Goal: Communication & Community: Answer question/provide support

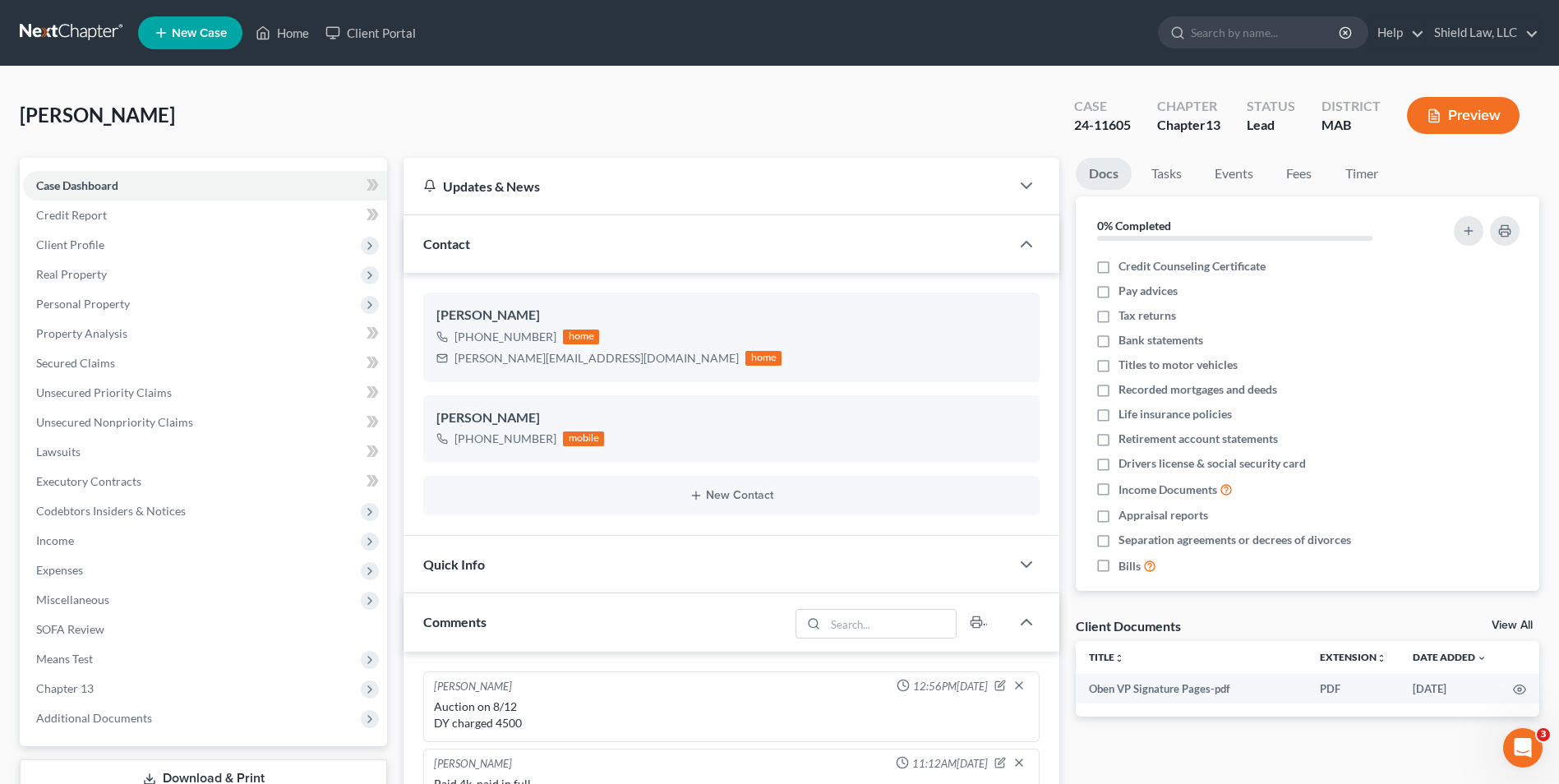
scroll to position [1498, 0]
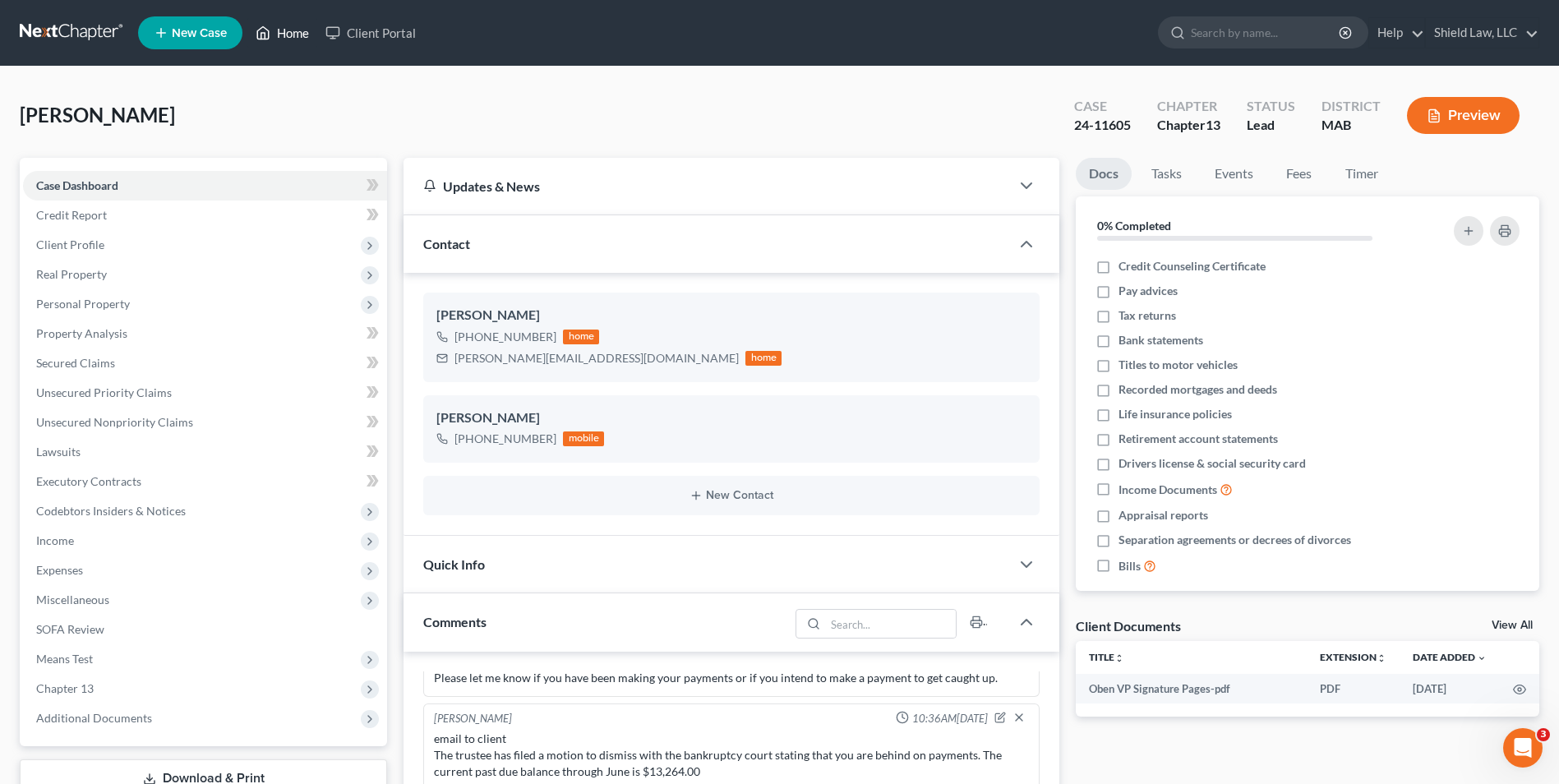
click at [263, 26] on icon at bounding box center [263, 33] width 15 height 20
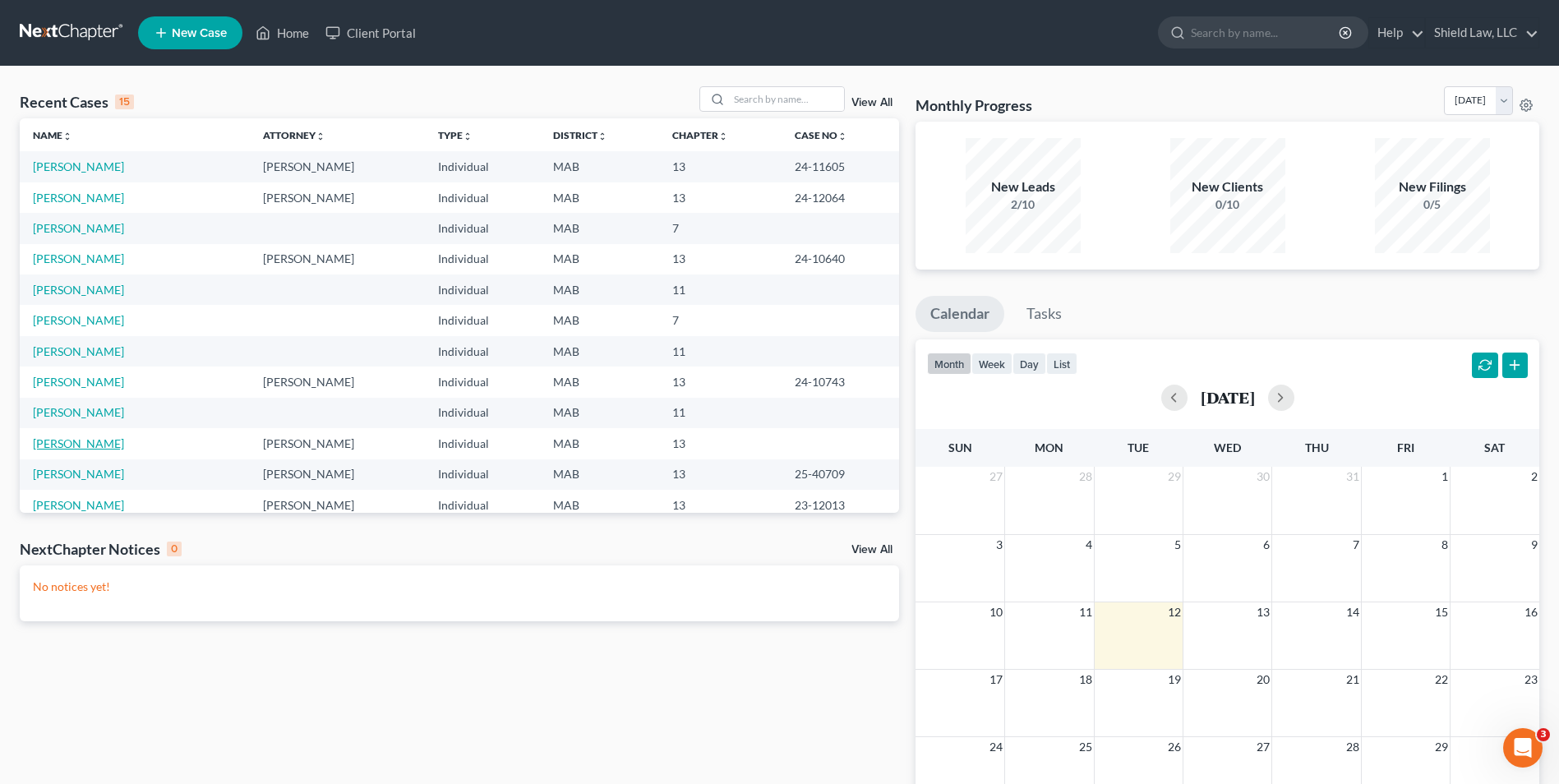
click at [94, 441] on link "[PERSON_NAME]" at bounding box center [78, 443] width 91 height 14
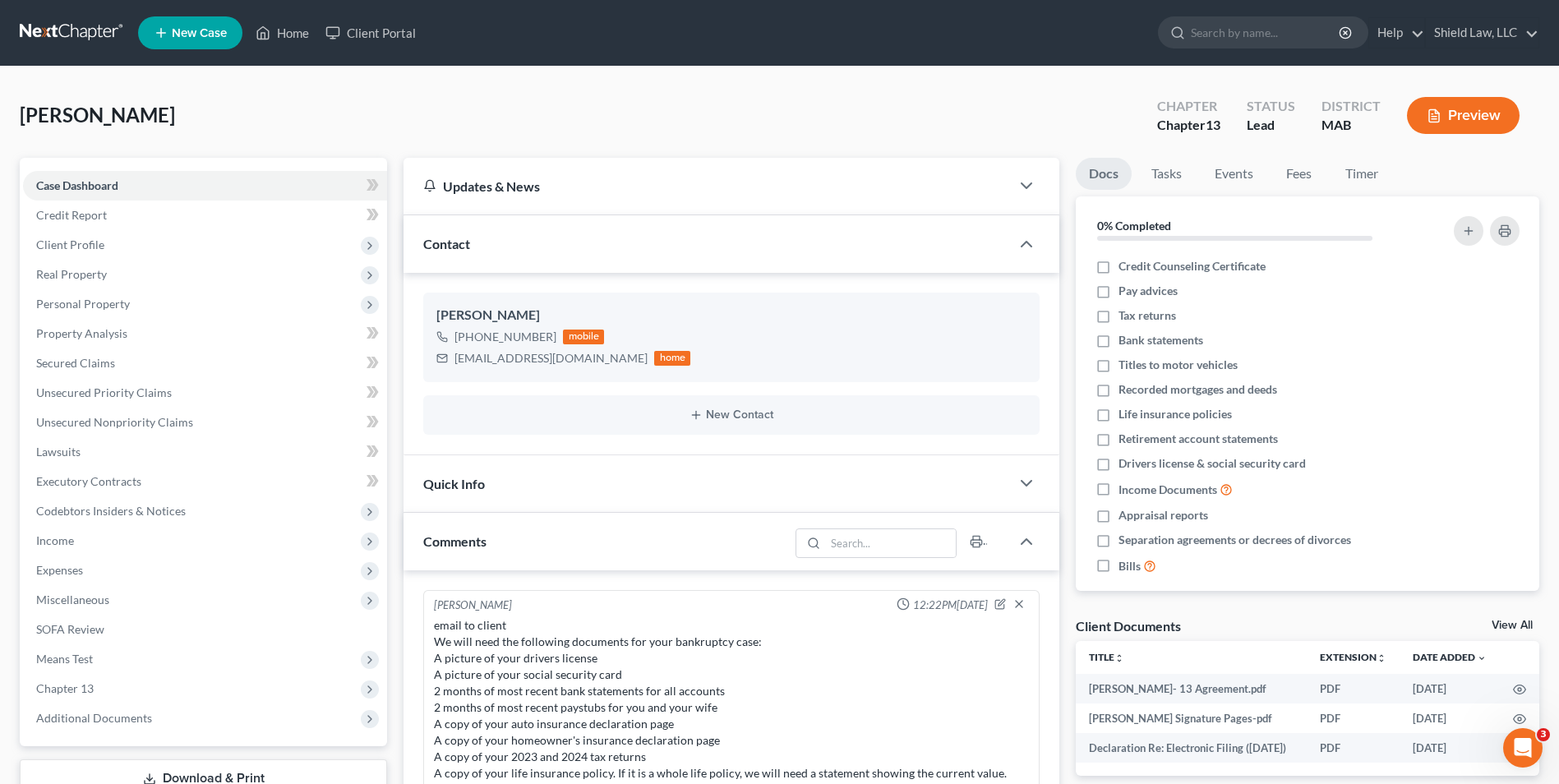
scroll to position [539, 0]
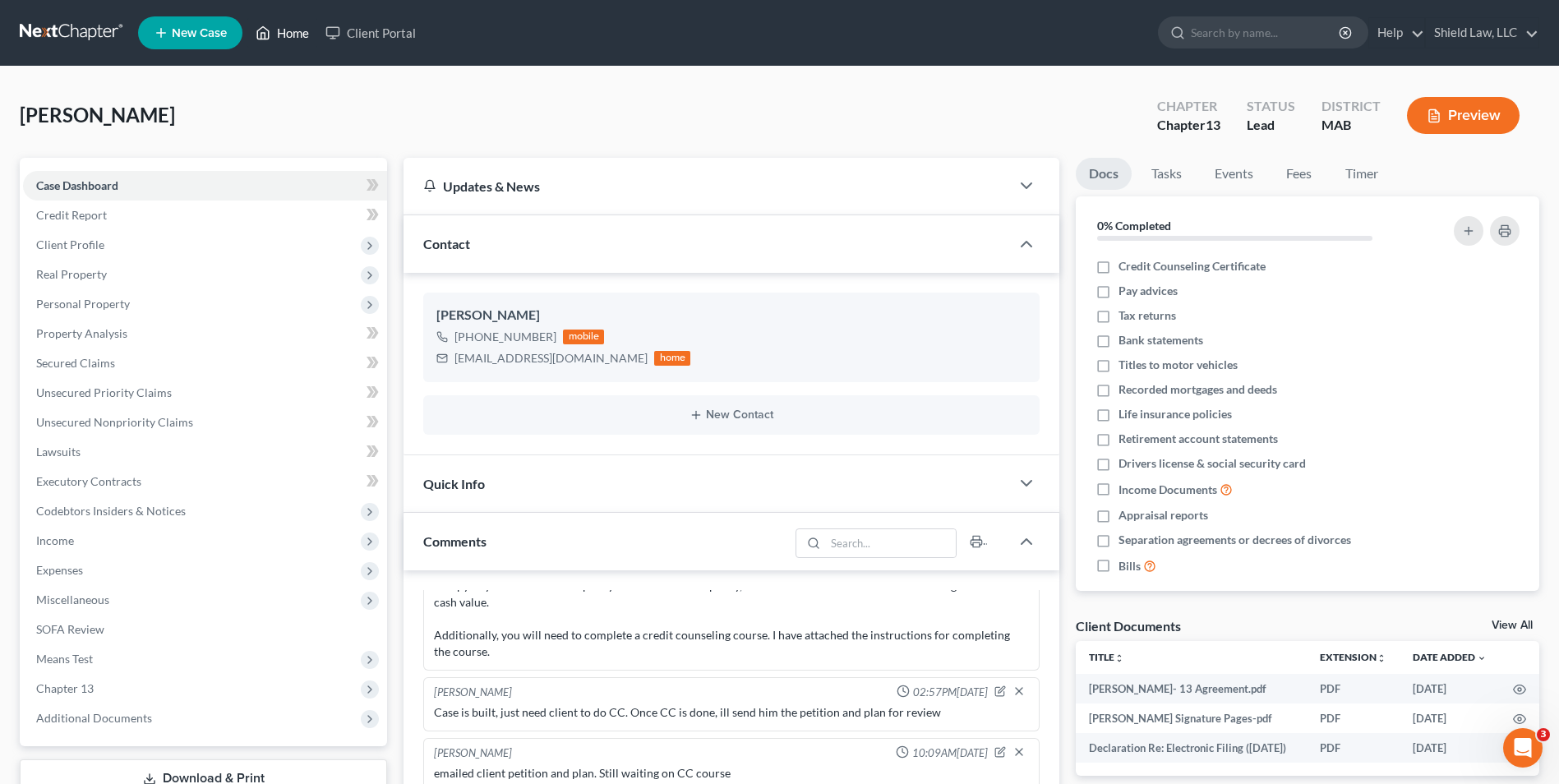
click at [270, 40] on icon at bounding box center [263, 33] width 15 height 20
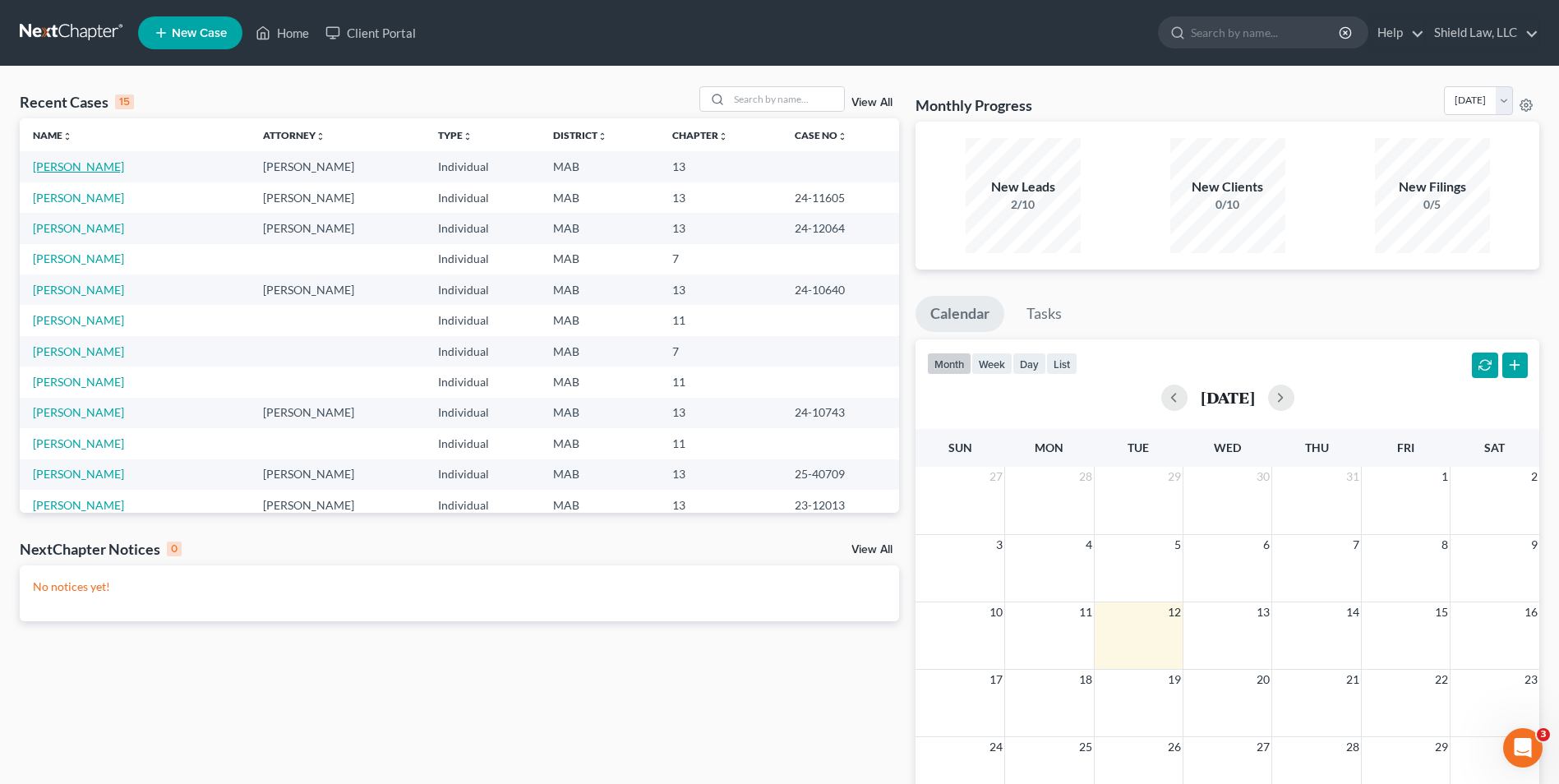
click at [79, 163] on link "[PERSON_NAME]" at bounding box center [78, 166] width 91 height 14
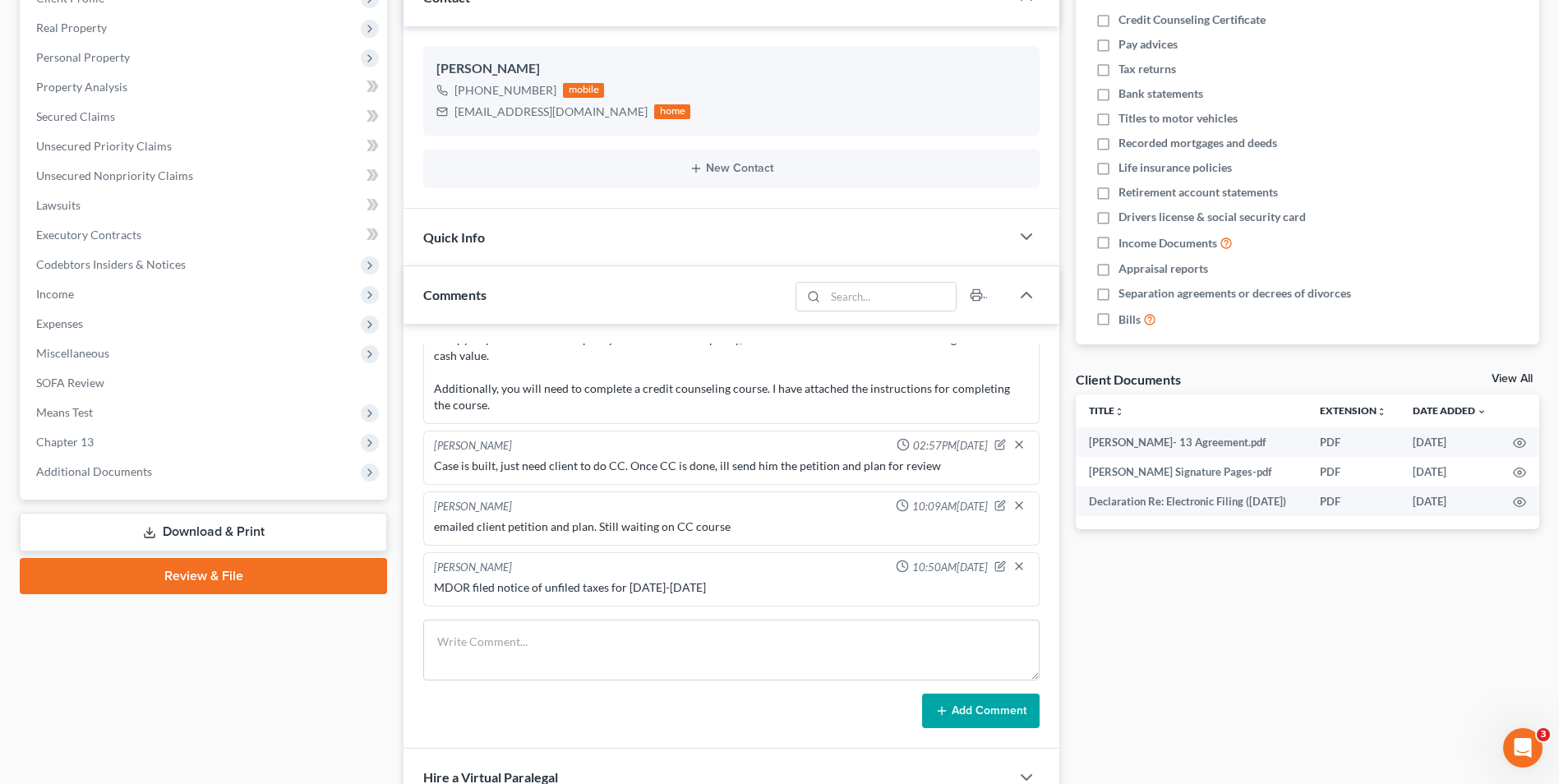
scroll to position [411, 0]
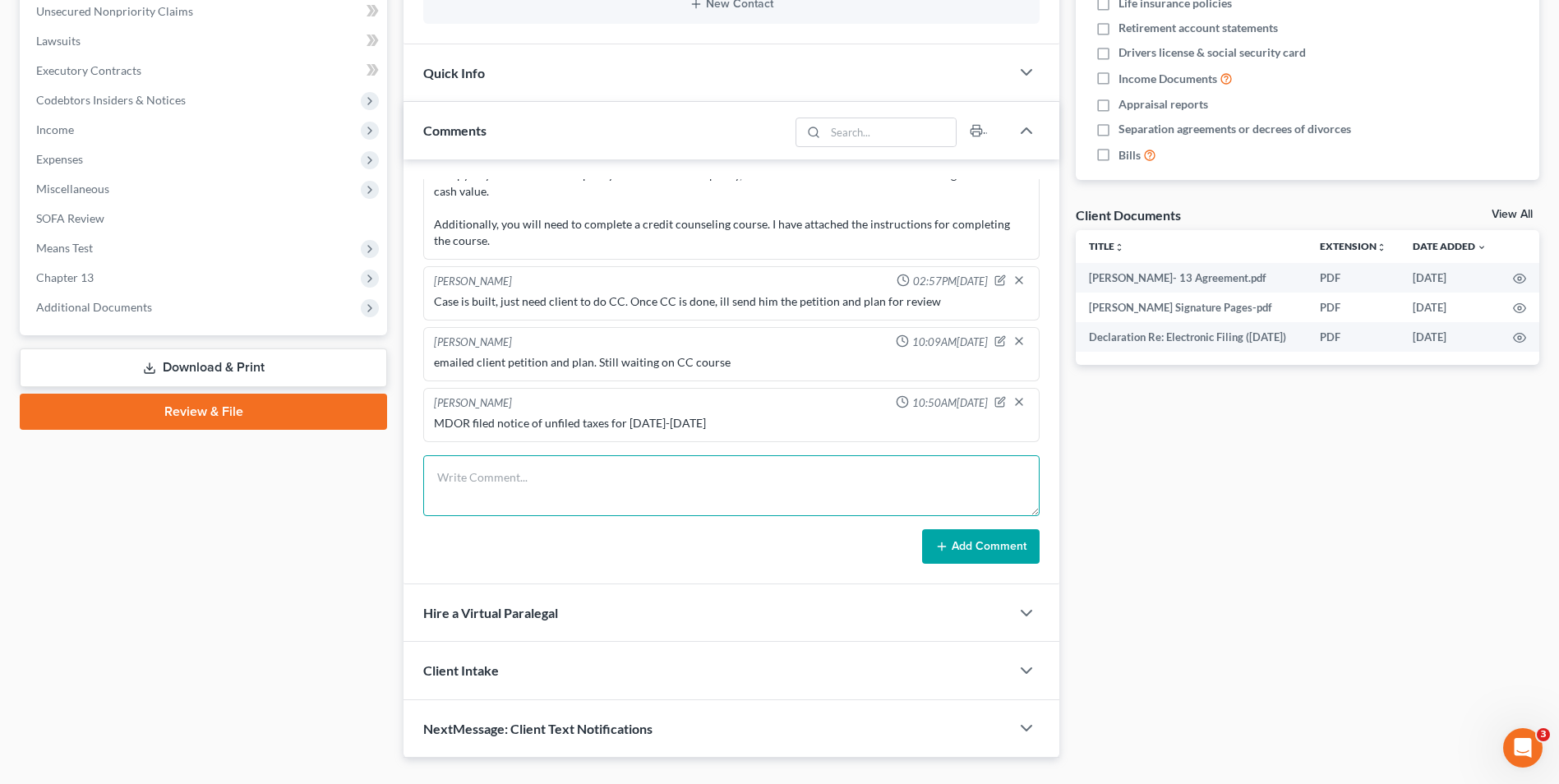
click at [548, 480] on textarea at bounding box center [731, 486] width 616 height 61
type textarea "D"
type textarea "MDOR is also missing [DATE]-[DATE] taxes. Client is going to get those filed"
click at [992, 545] on button "Add Comment" at bounding box center [981, 547] width 118 height 35
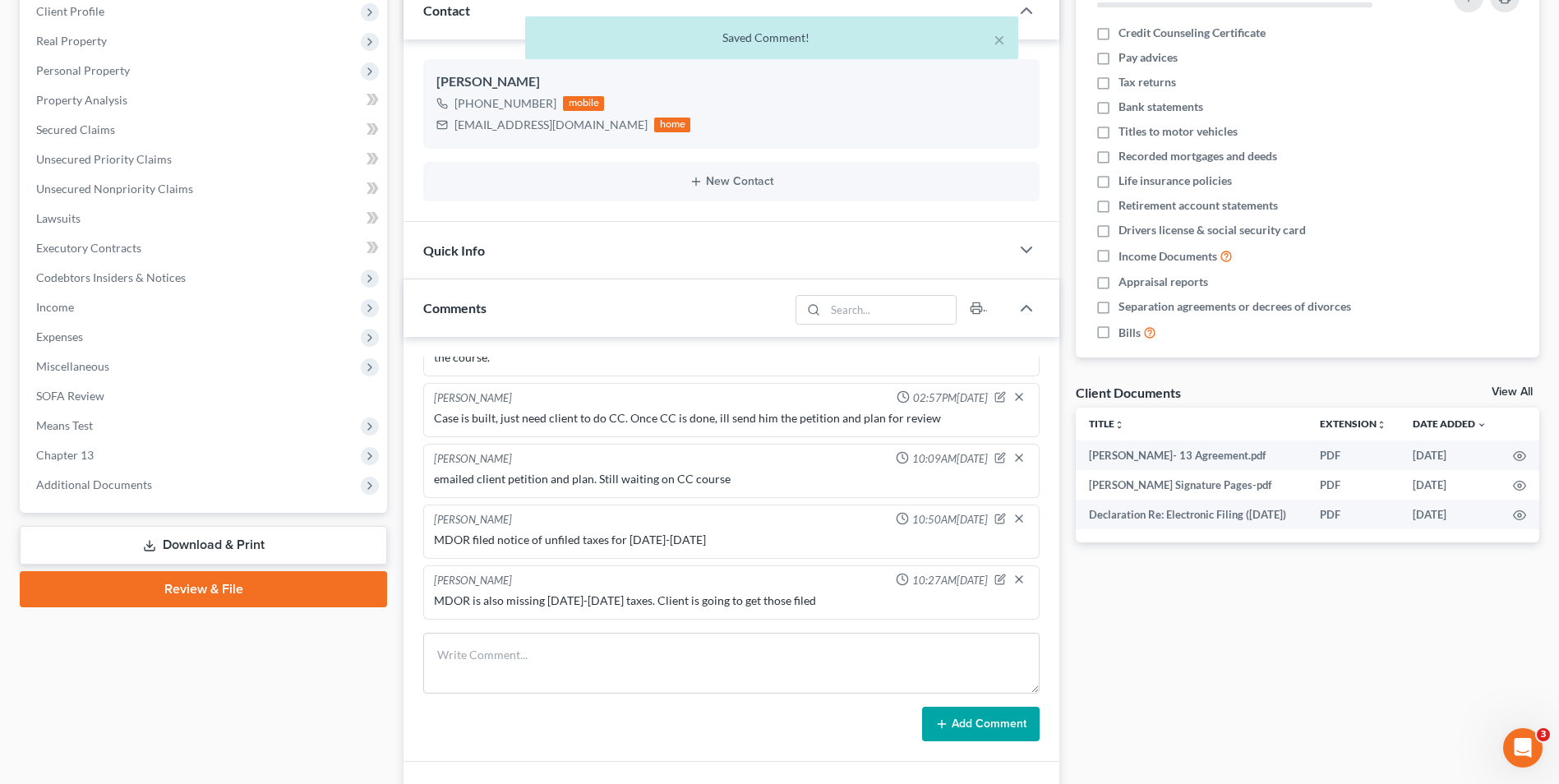
scroll to position [0, 0]
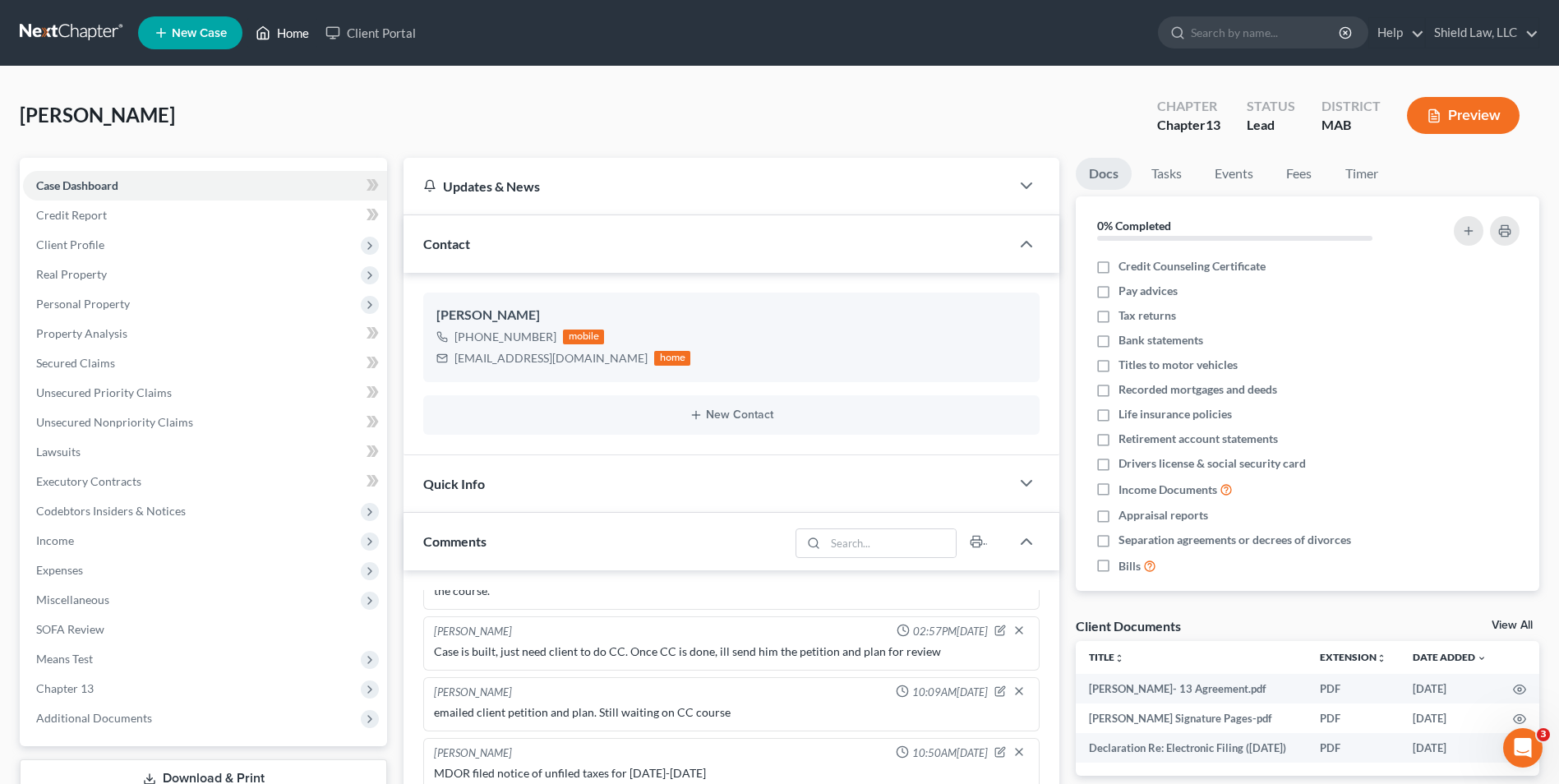
click at [292, 34] on link "Home" at bounding box center [282, 33] width 70 height 30
